Goal: Information Seeking & Learning: Learn about a topic

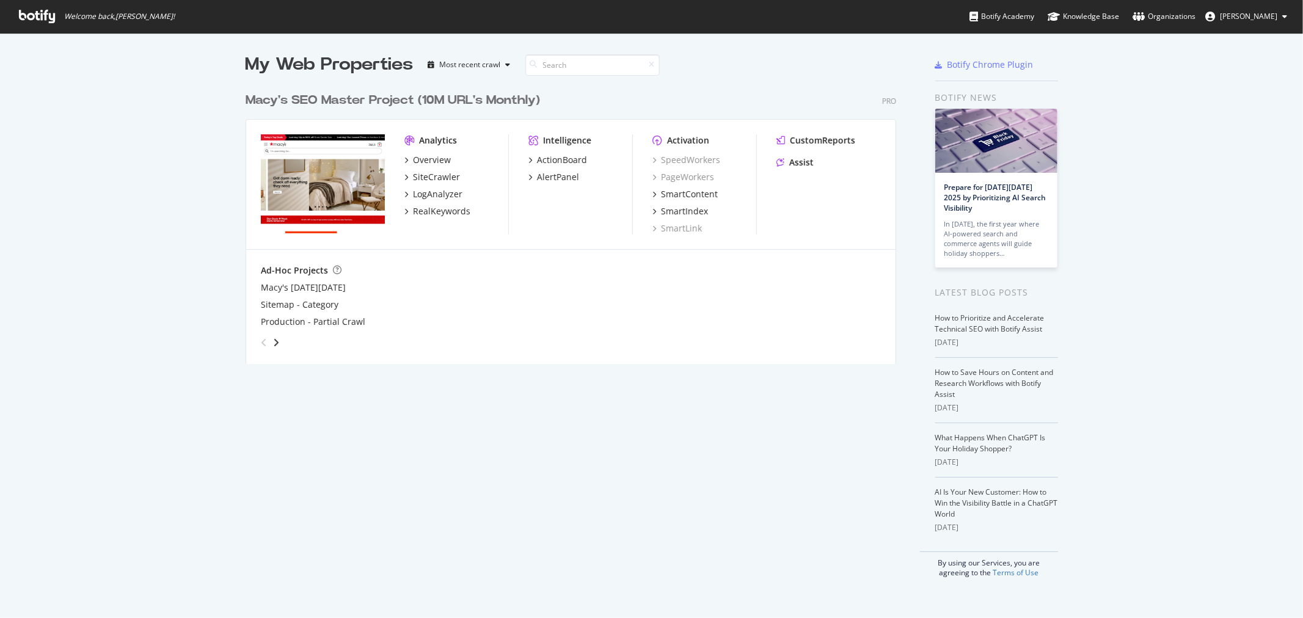
scroll to position [608, 1283]
click at [789, 159] on div "Assist" at bounding box center [801, 162] width 24 height 12
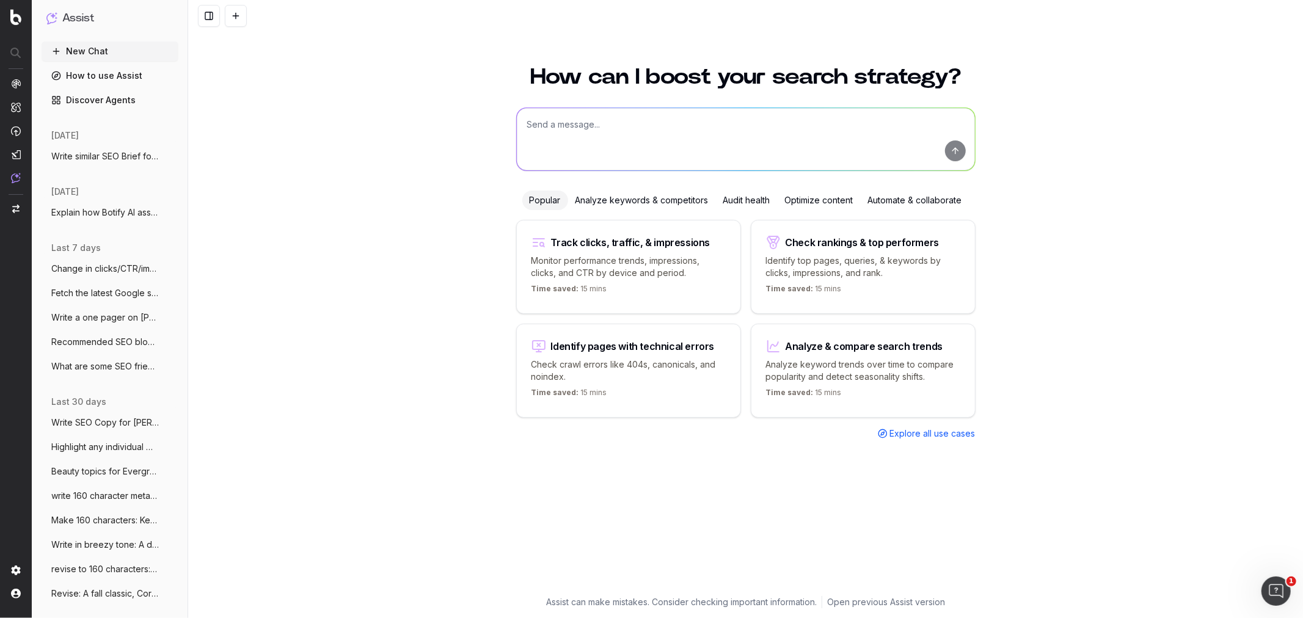
click at [86, 268] on span "Change in clicks/CTR/impressions over la" at bounding box center [105, 269] width 108 height 12
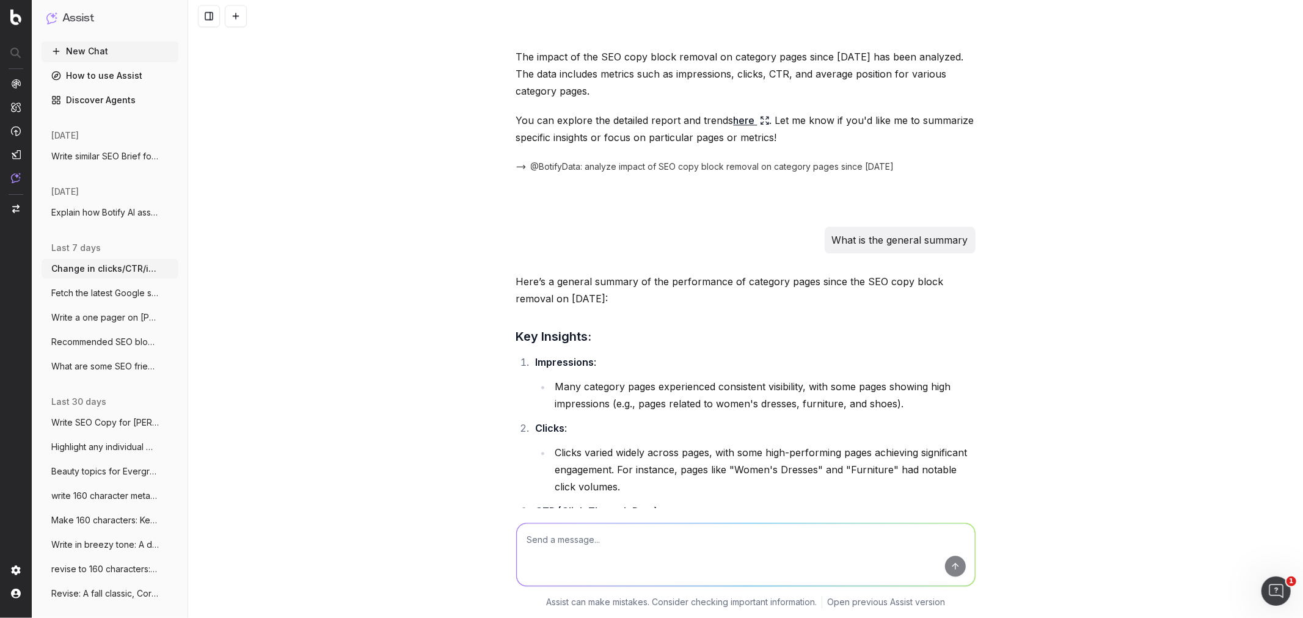
scroll to position [2224, 0]
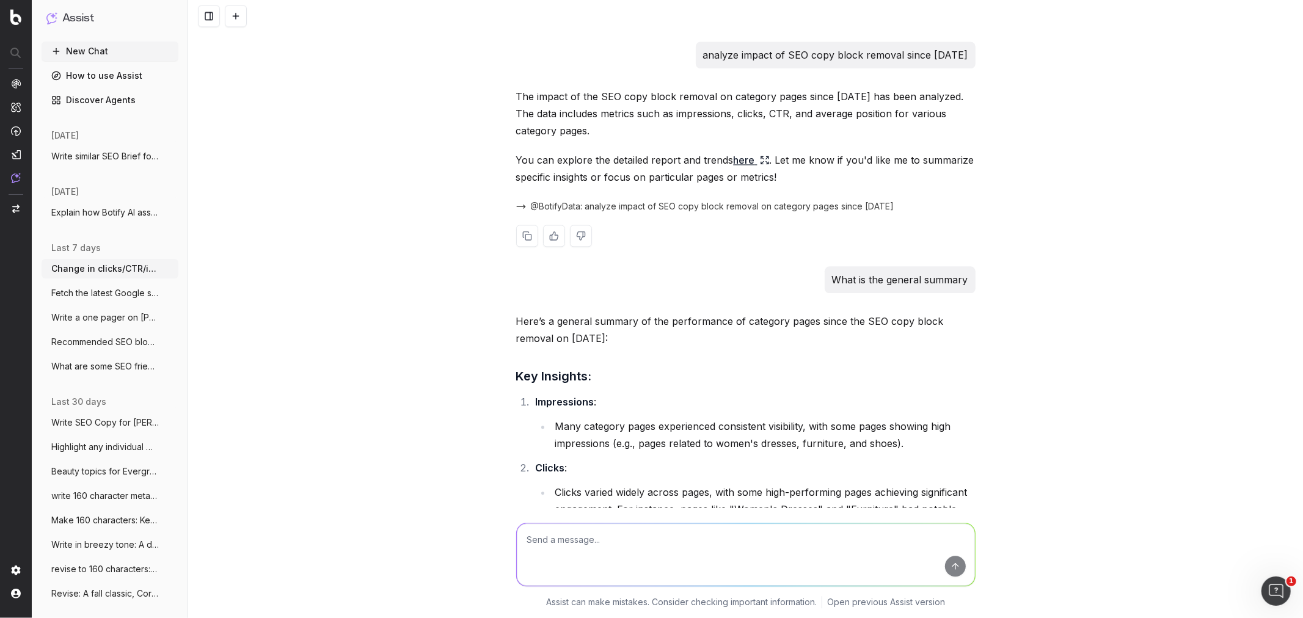
click at [739, 161] on link "here" at bounding box center [752, 160] width 36 height 17
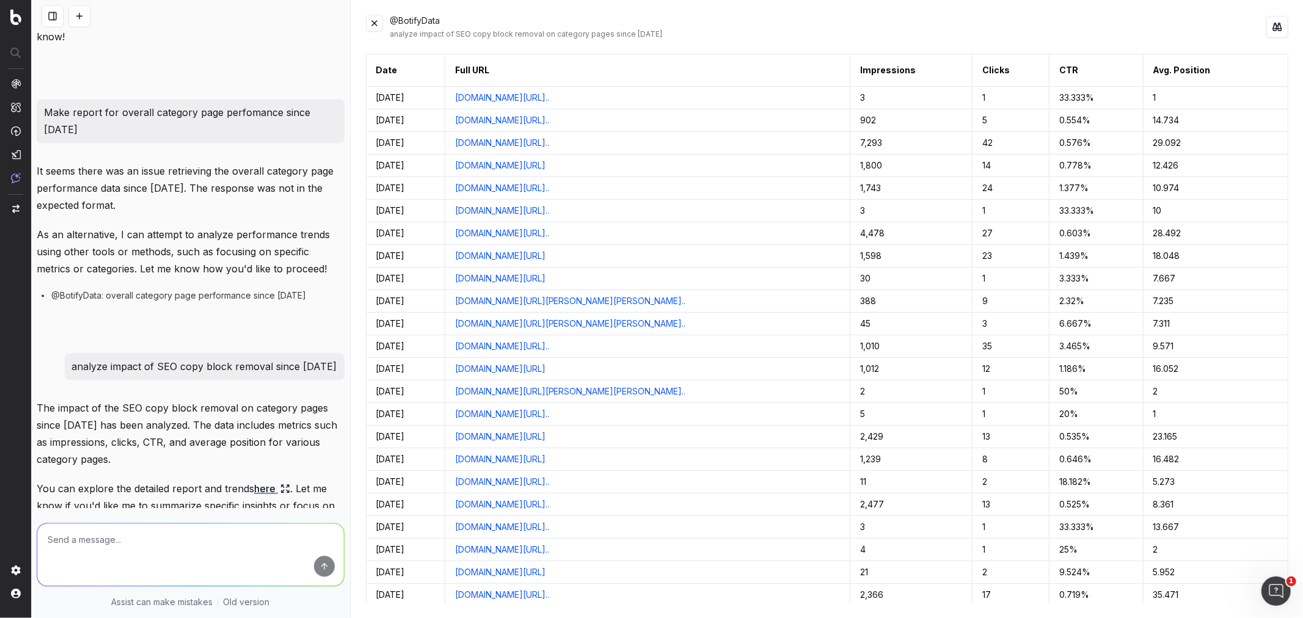
scroll to position [2290, 0]
click at [374, 22] on button at bounding box center [374, 23] width 17 height 17
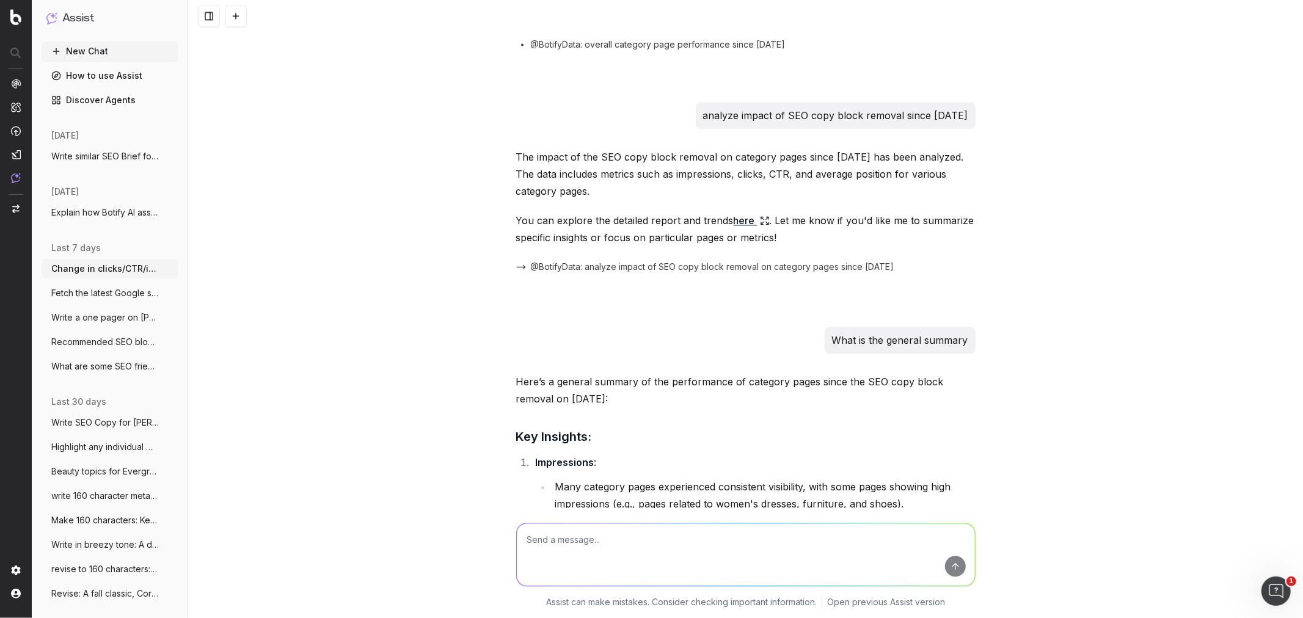
scroll to position [2155, 0]
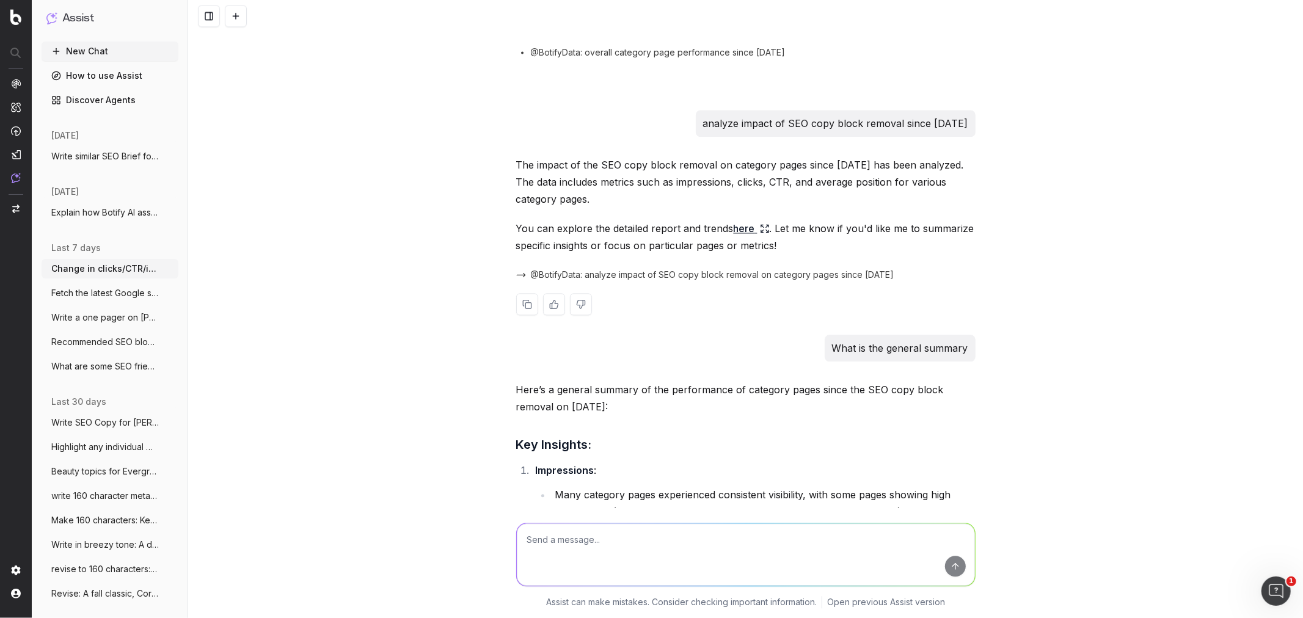
drag, startPoint x: 514, startPoint y: 161, endPoint x: 893, endPoint y: 200, distance: 380.8
click at [893, 200] on p "The impact of the SEO copy block removal on category pages since 8/8/2025 has b…" at bounding box center [745, 181] width 459 height 51
drag, startPoint x: 564, startPoint y: 223, endPoint x: 951, endPoint y: 223, distance: 386.1
click at [951, 223] on p "You can explore the detailed report and trends here . Let me know if you'd like…" at bounding box center [745, 237] width 459 height 34
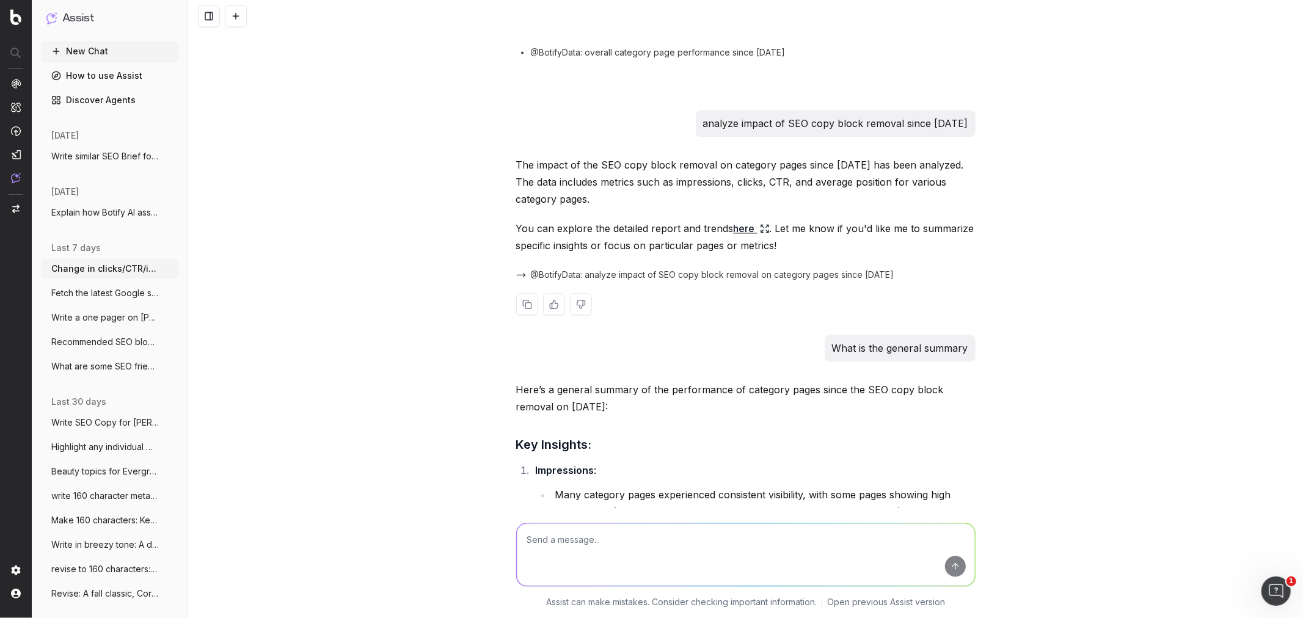
click at [943, 236] on p "You can explore the detailed report and trends here . Let me know if you'd like…" at bounding box center [745, 237] width 459 height 34
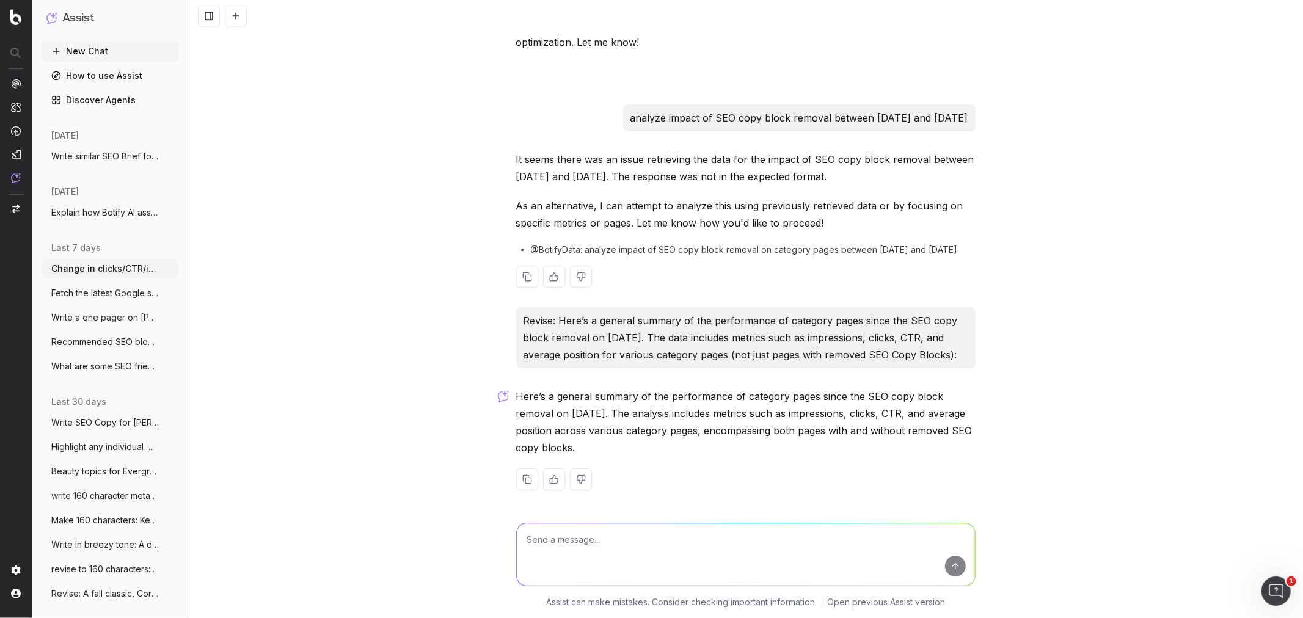
scroll to position [3174, 0]
drag, startPoint x: 524, startPoint y: 389, endPoint x: 964, endPoint y: 451, distance: 444.2
click at [964, 451] on p "Here’s a general summary of the performance of category pages since the SEO cop…" at bounding box center [745, 421] width 459 height 68
click at [92, 213] on span "Explain how Botify AI assist can be help" at bounding box center [105, 212] width 108 height 12
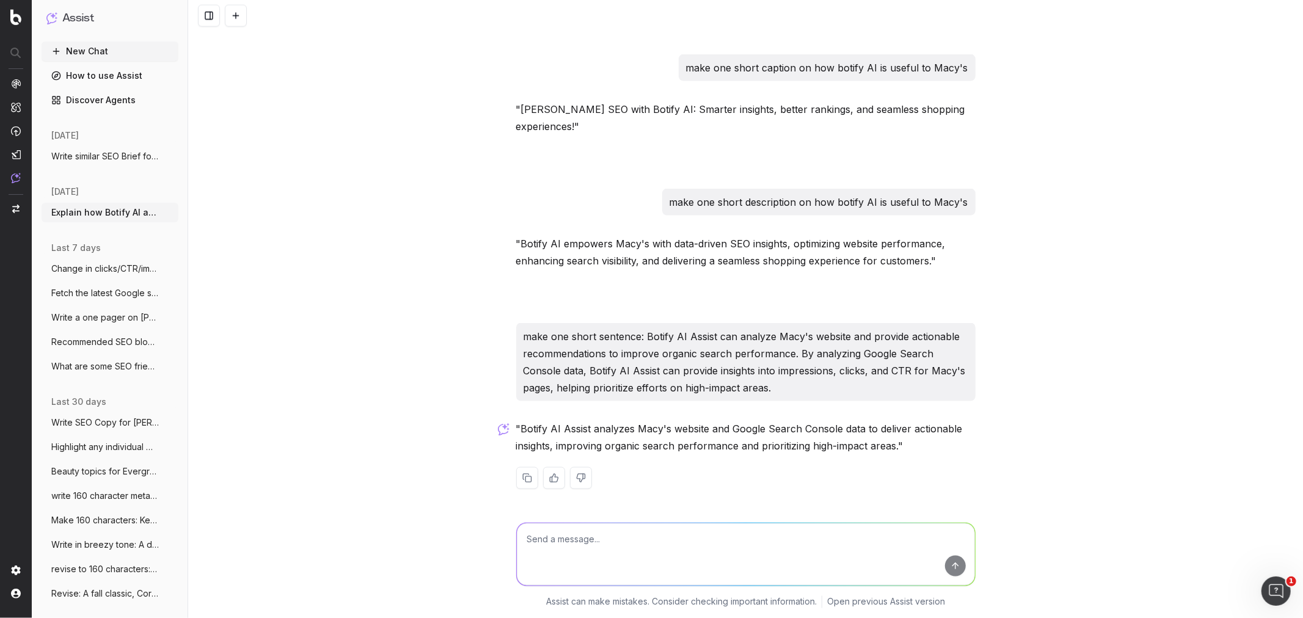
click at [83, 269] on span "Change in clicks/CTR/impressions over la" at bounding box center [105, 269] width 108 height 12
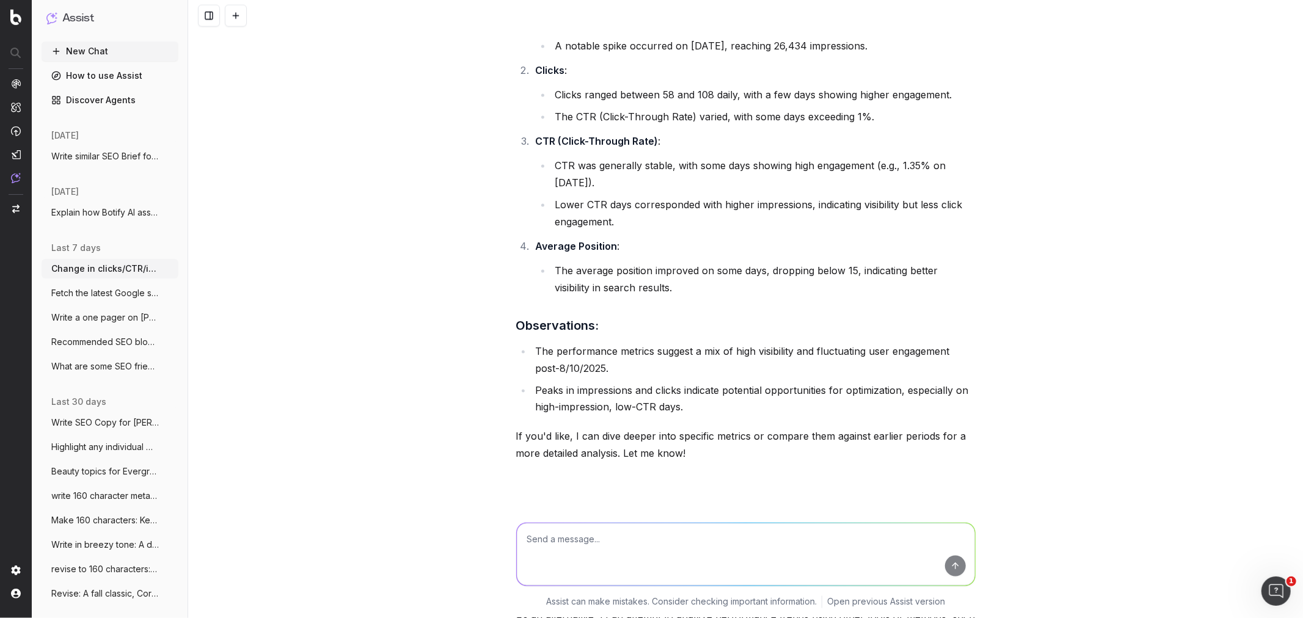
scroll to position [3174, 0]
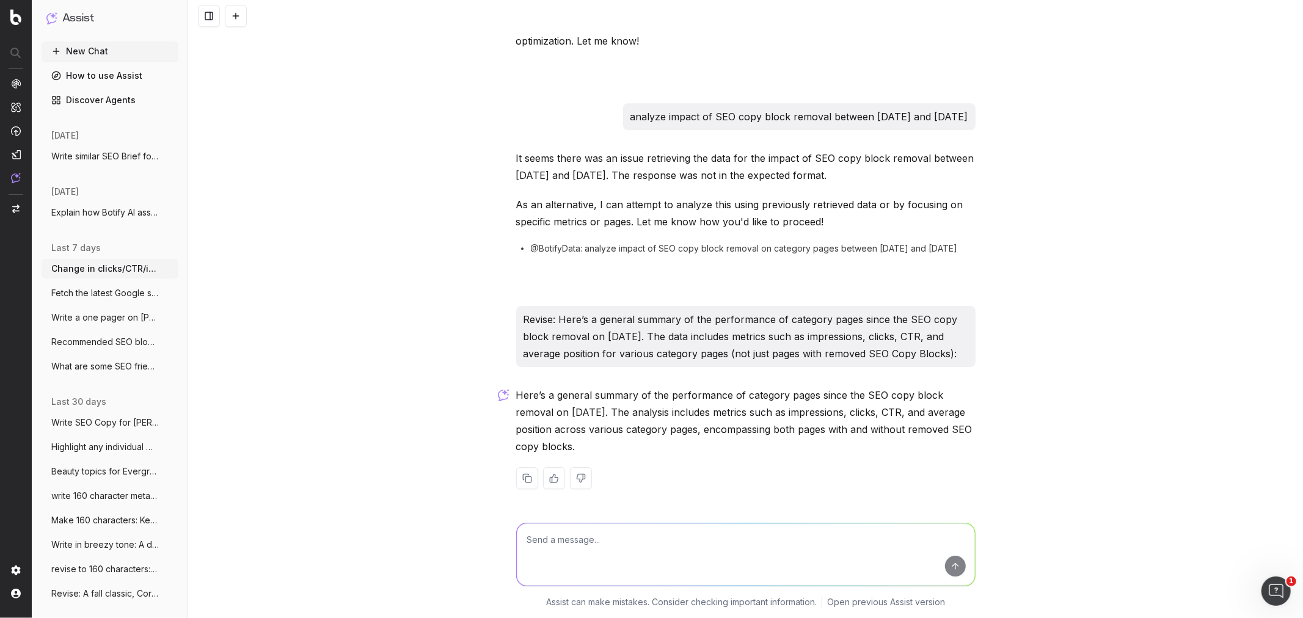
click at [88, 291] on span "Fetch the latest Google search results f" at bounding box center [105, 293] width 108 height 12
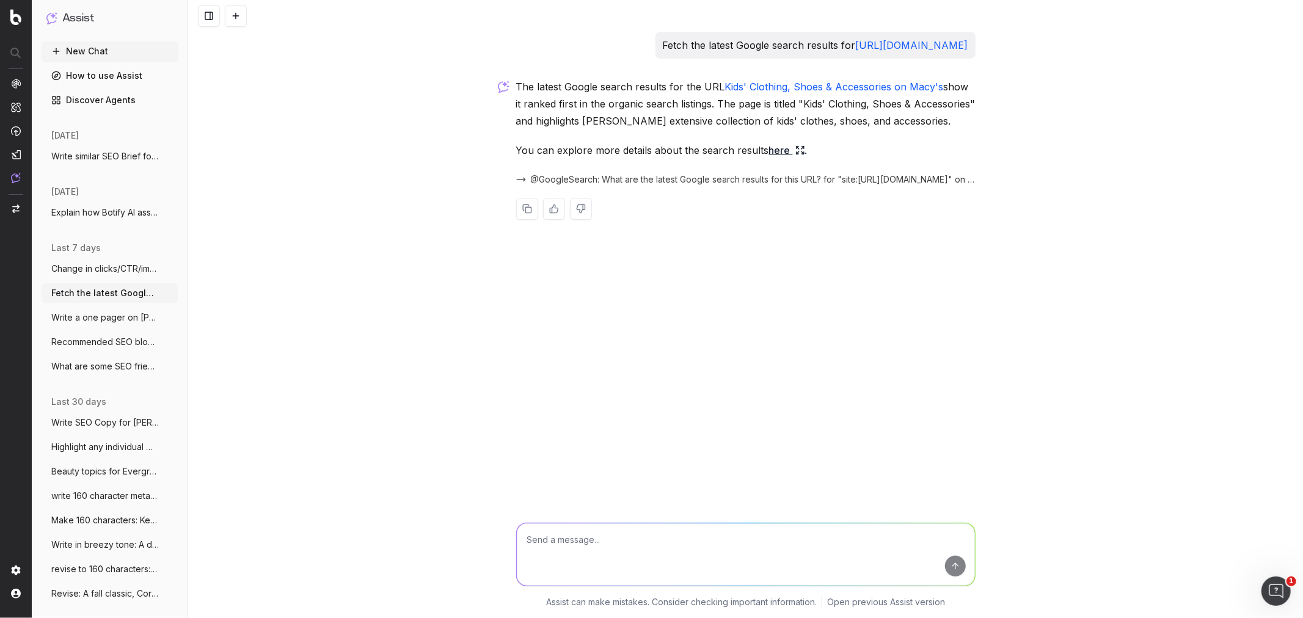
click at [94, 270] on span "Change in clicks/CTR/impressions over la" at bounding box center [105, 269] width 108 height 12
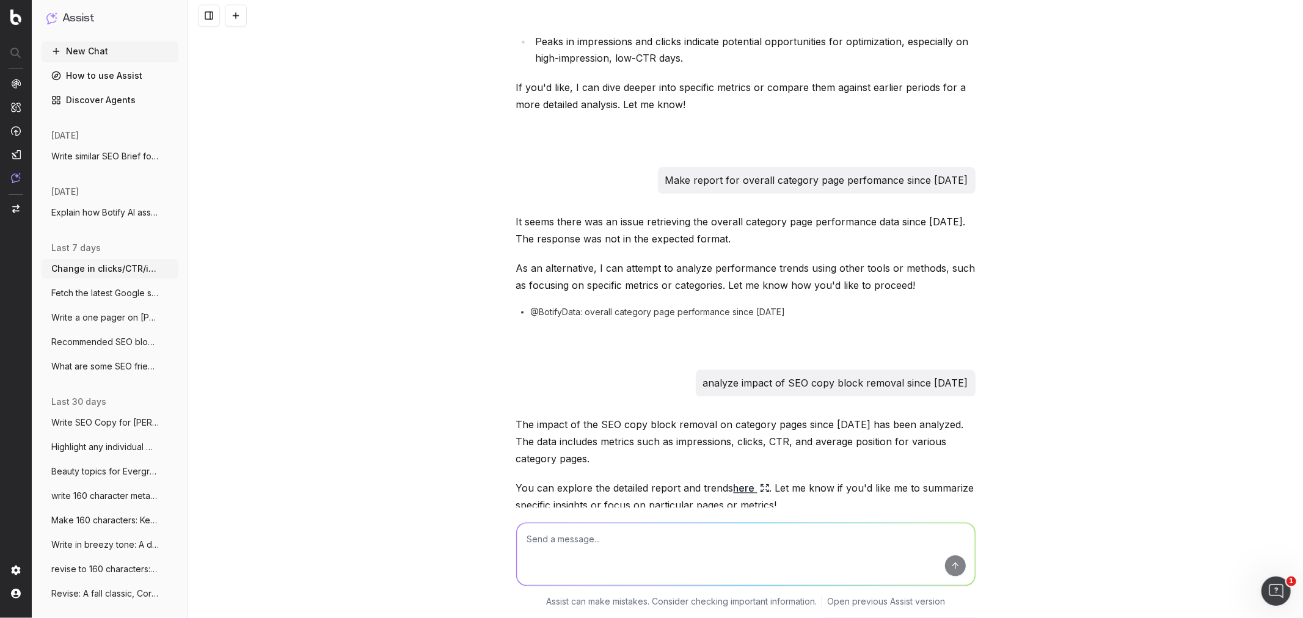
scroll to position [1884, 0]
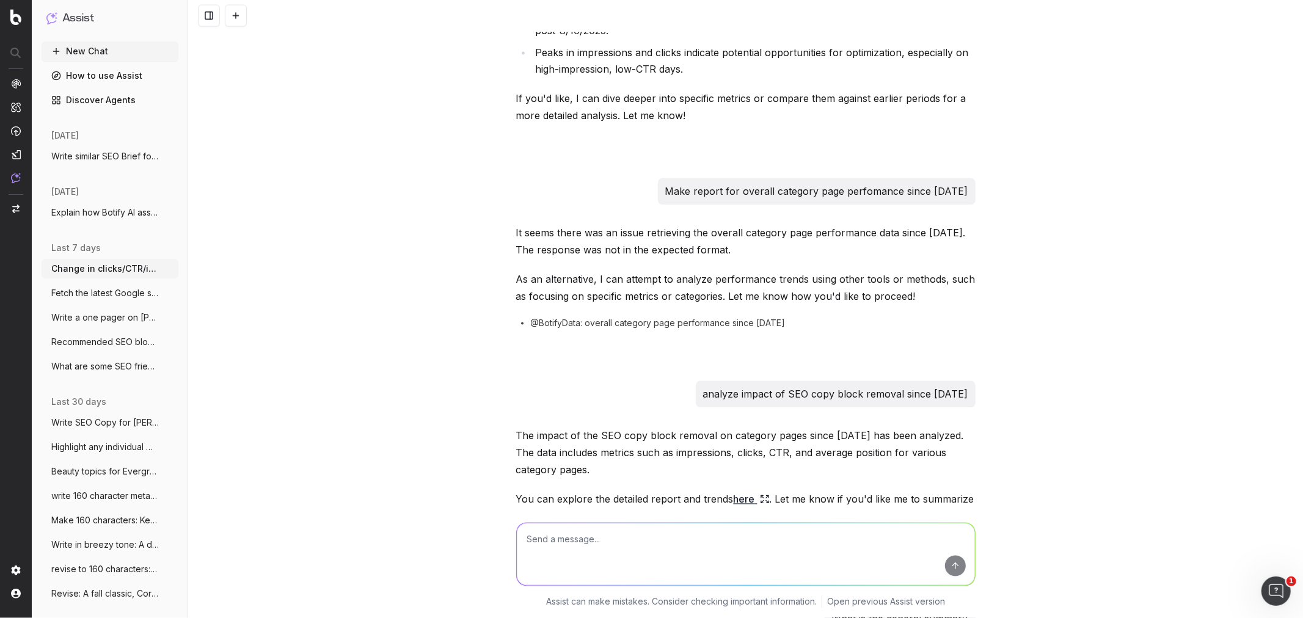
click at [735, 499] on link "here" at bounding box center [752, 499] width 36 height 17
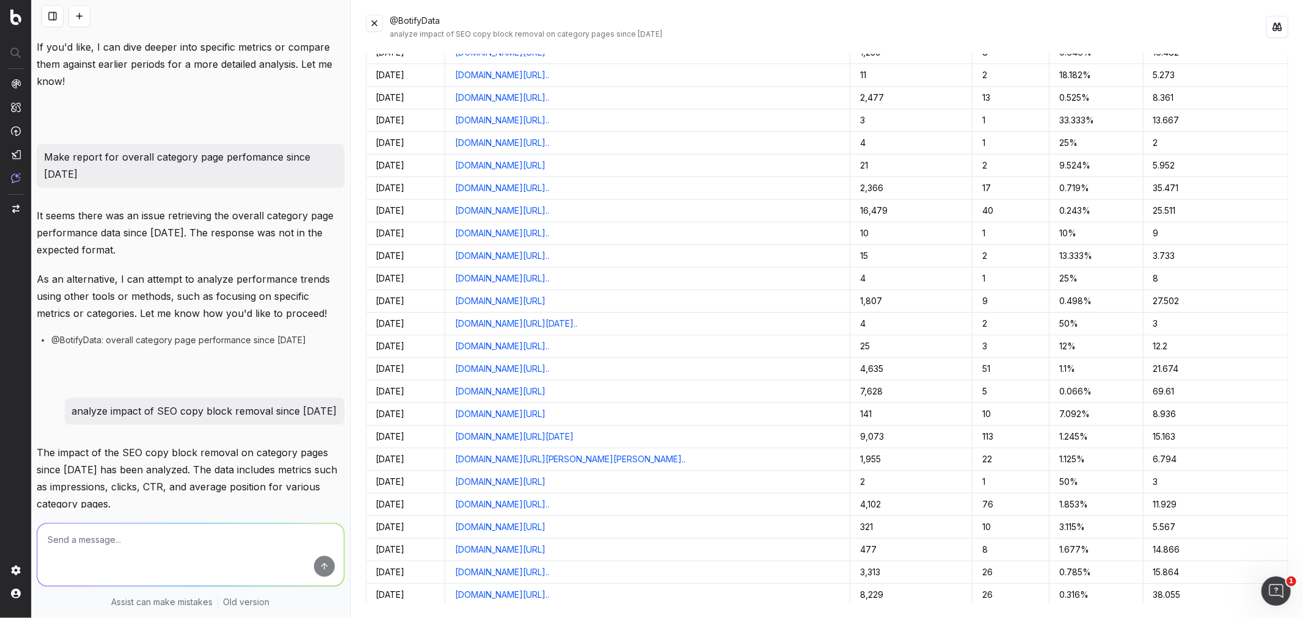
scroll to position [0, 0]
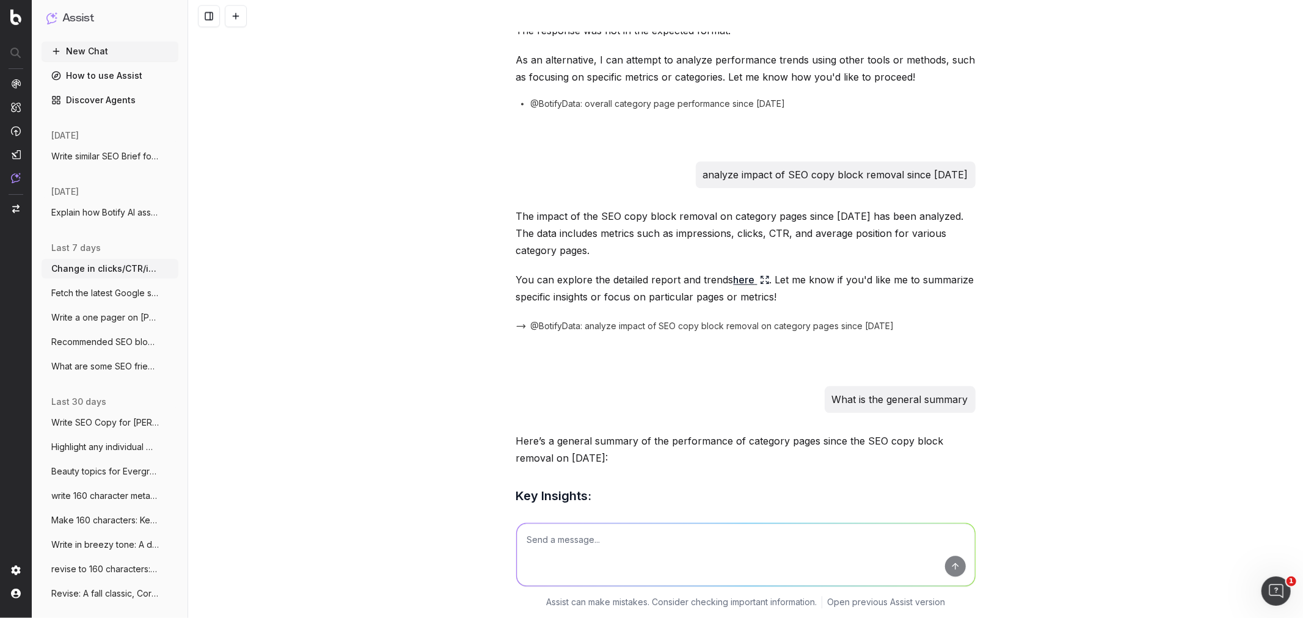
scroll to position [2224, 0]
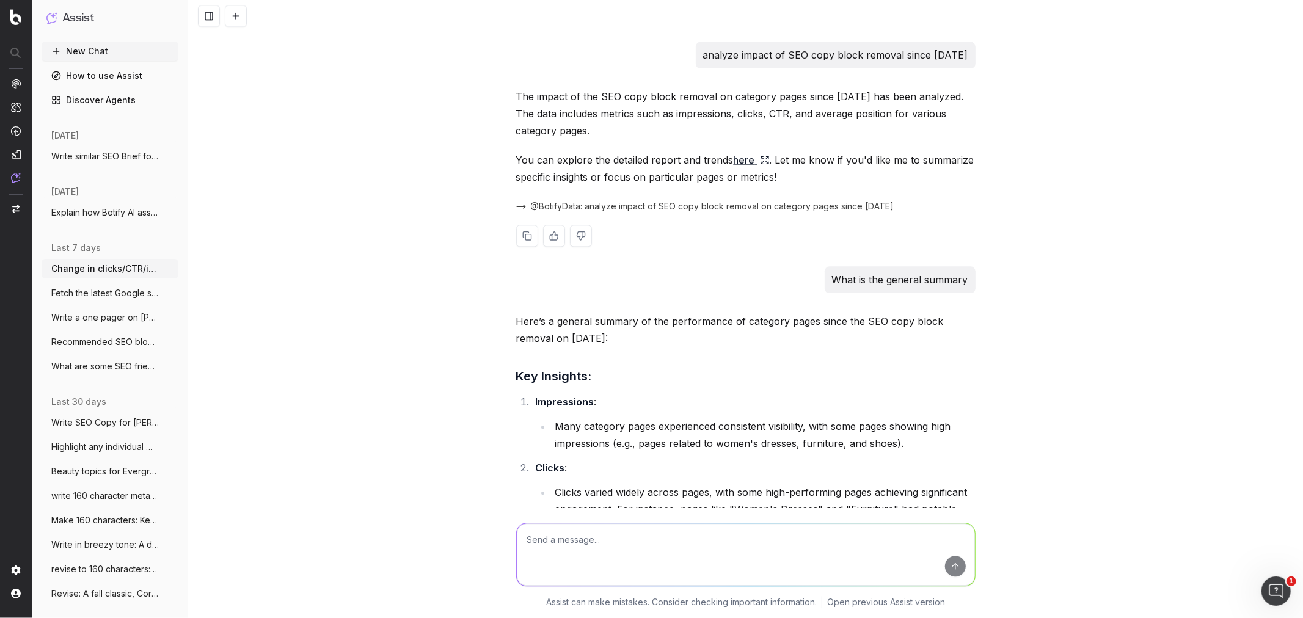
click at [734, 157] on link "here" at bounding box center [752, 160] width 36 height 17
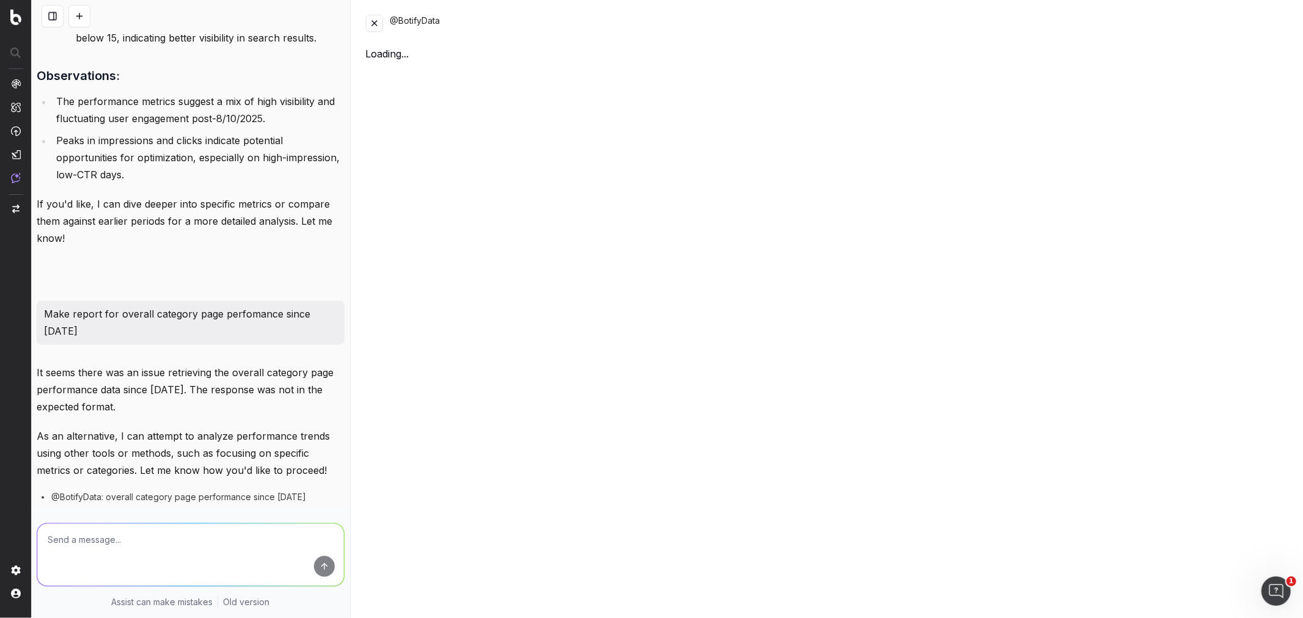
scroll to position [2668, 0]
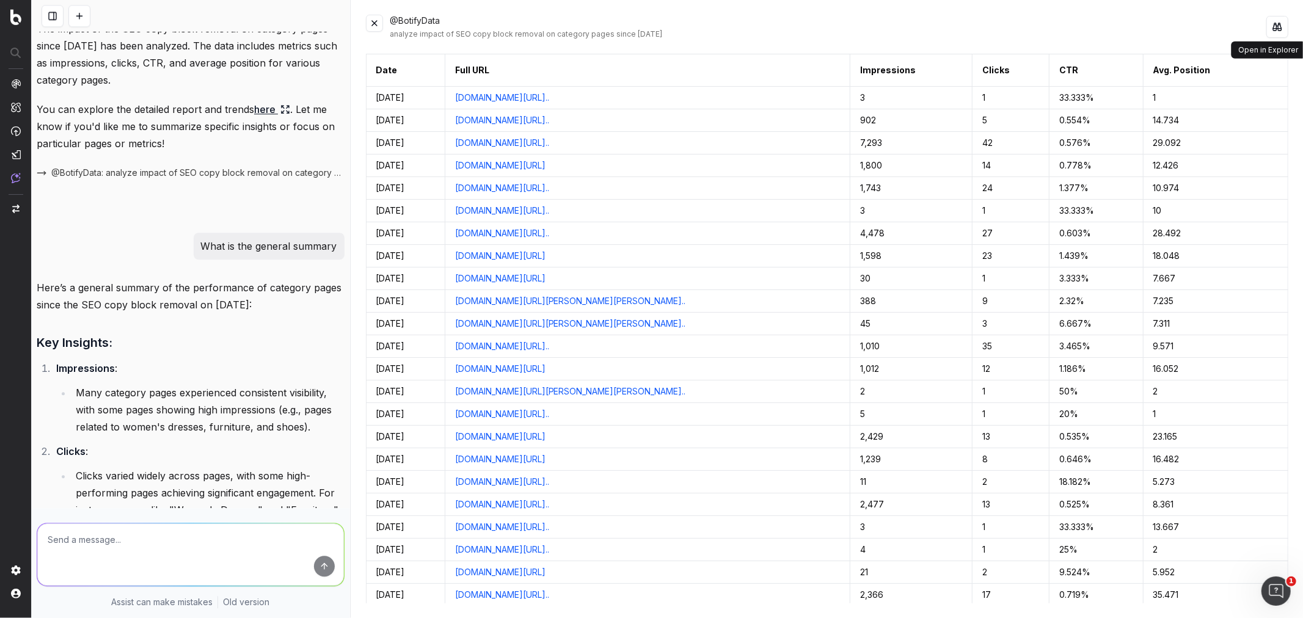
click at [1272, 29] on button at bounding box center [1277, 27] width 22 height 22
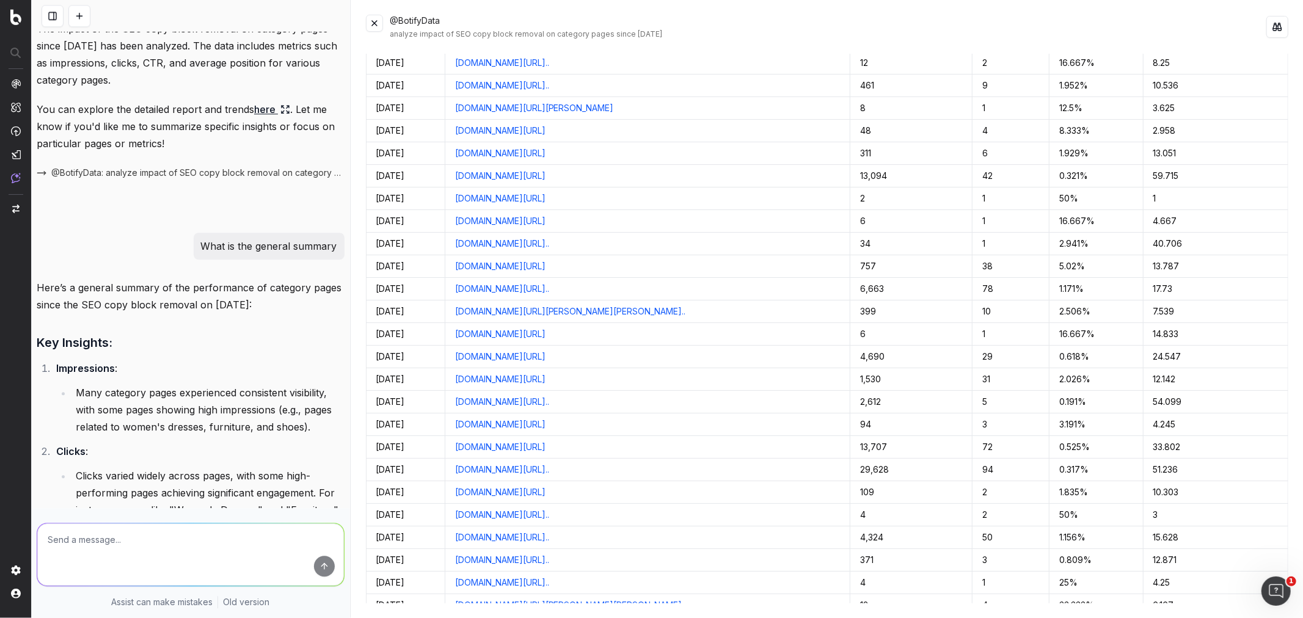
scroll to position [6033, 0]
